Goal: Task Accomplishment & Management: Use online tool/utility

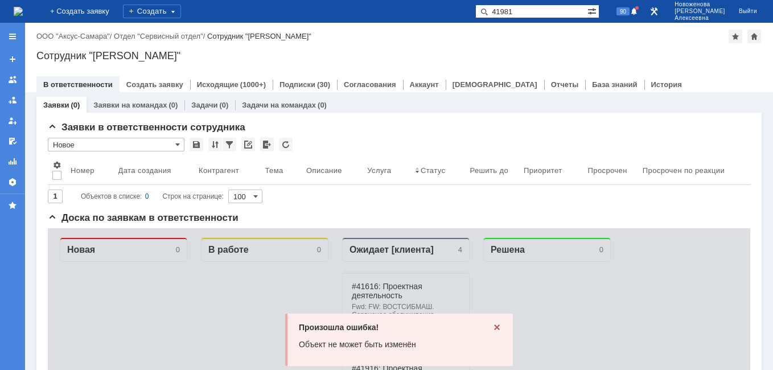
type input "41981"
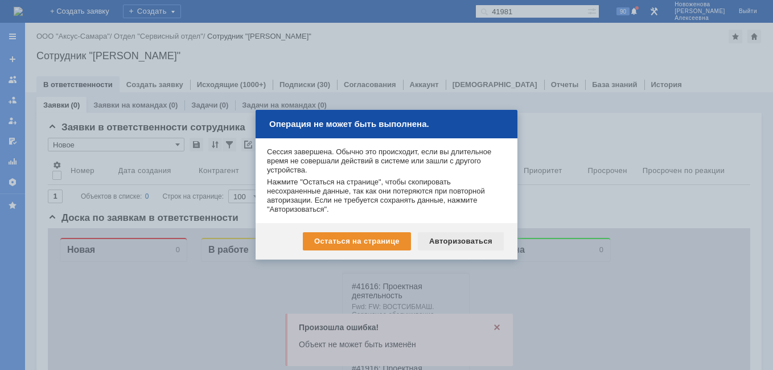
click at [472, 237] on div "Авторизоваться" at bounding box center [461, 241] width 86 height 18
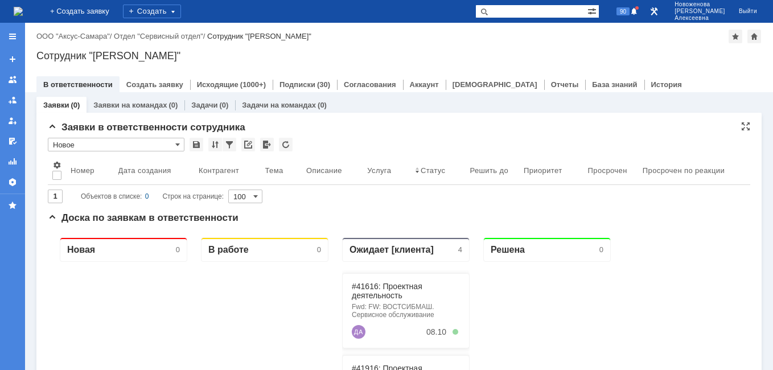
click at [535, 9] on input "text" at bounding box center [531, 12] width 112 height 14
paste input "4"
type input "41981"
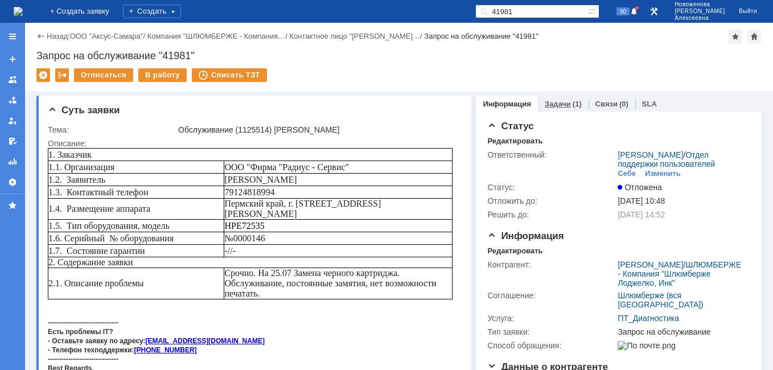
click at [555, 101] on link "Задачи" at bounding box center [558, 104] width 26 height 9
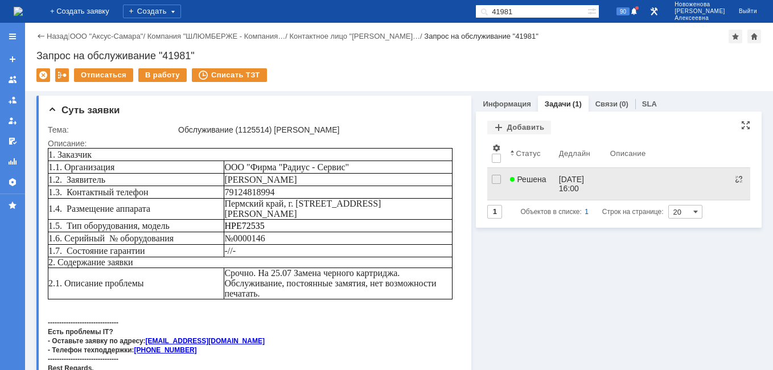
click at [525, 185] on link "Решена" at bounding box center [529, 184] width 48 height 32
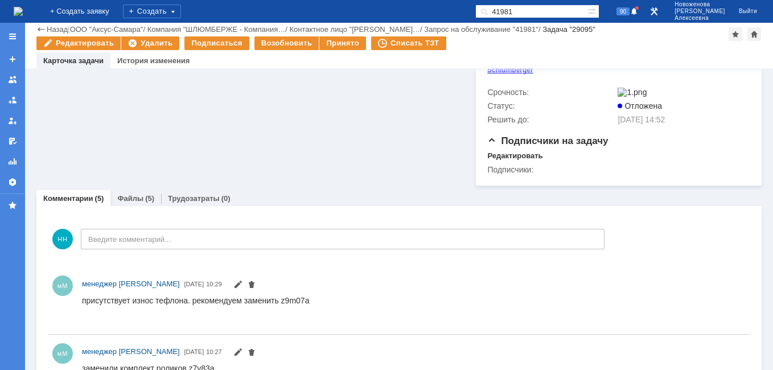
scroll to position [569, 0]
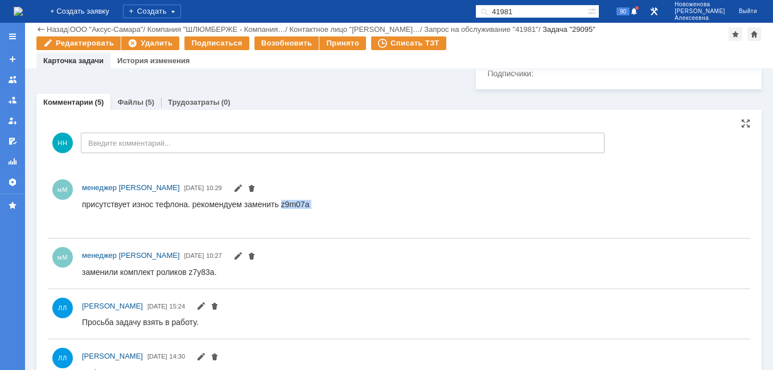
drag, startPoint x: 308, startPoint y: 204, endPoint x: 280, endPoint y: 199, distance: 28.8
click at [280, 199] on html "присутствует износ тефлона. рекомендуем заменить z9m07a" at bounding box center [409, 212] width 655 height 26
drag, startPoint x: 280, startPoint y: 199, endPoint x: 287, endPoint y: 204, distance: 8.7
